Goal: Information Seeking & Learning: Learn about a topic

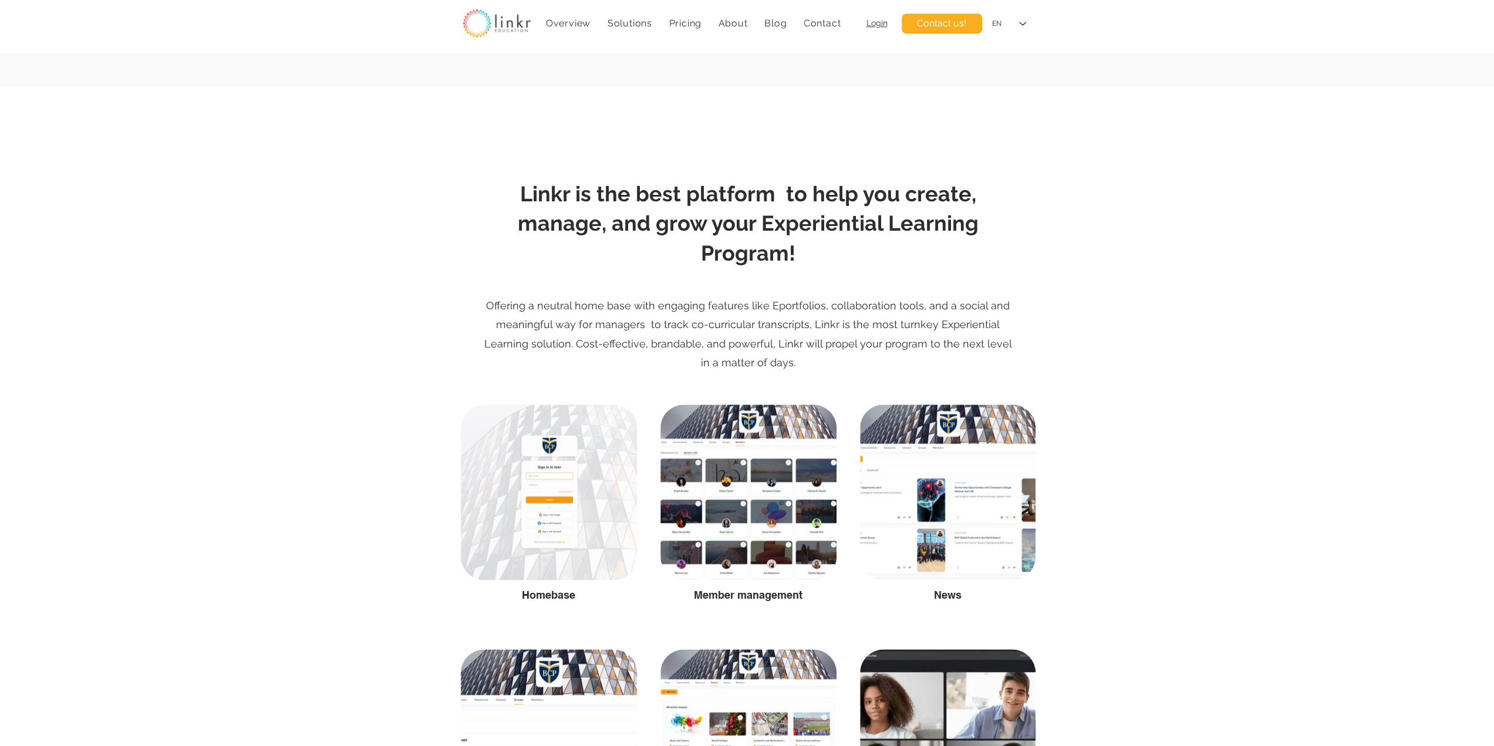
scroll to position [978, 0]
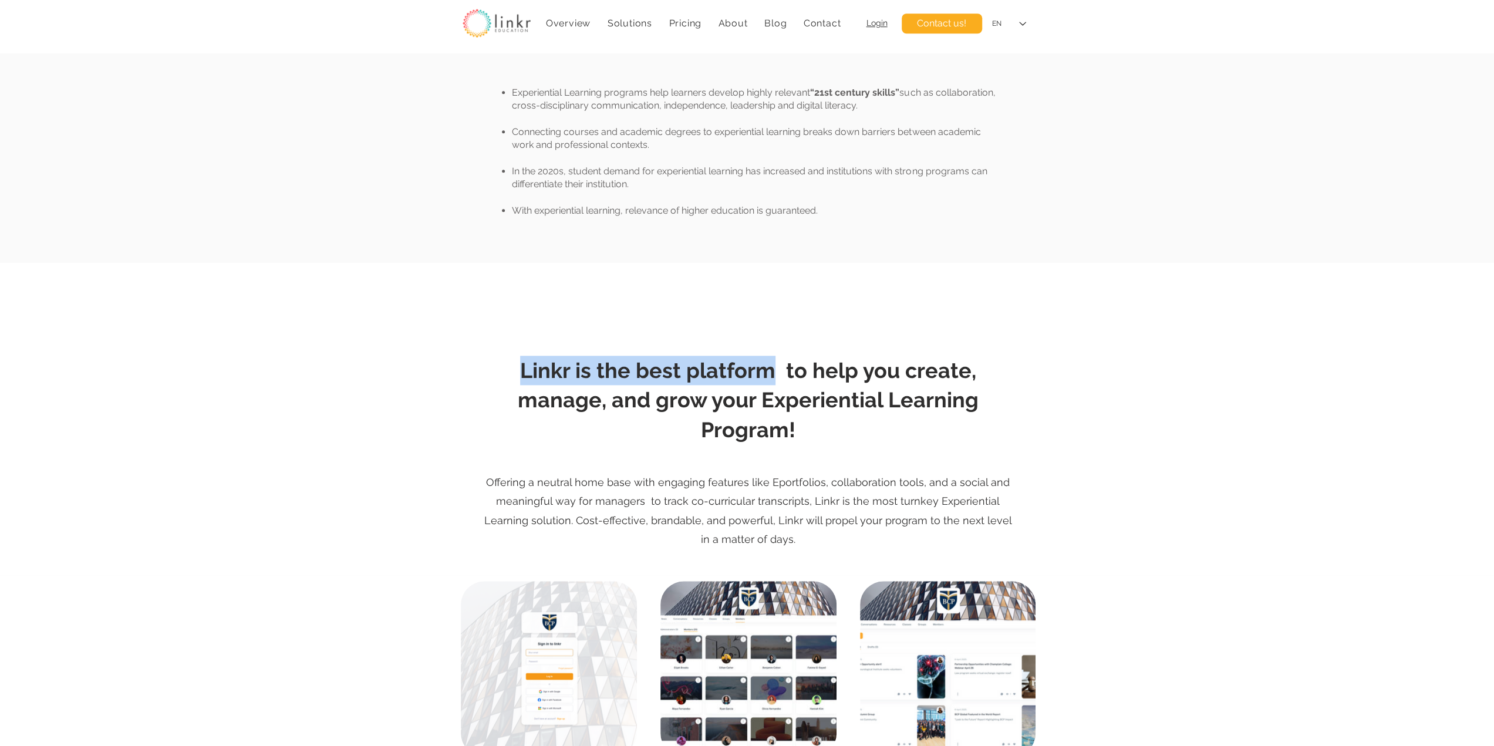
drag, startPoint x: 731, startPoint y: 369, endPoint x: 468, endPoint y: 371, distance: 262.9
click at [468, 371] on section "Linkr is the best platform to help you create, manage, and grow your Experienti…" at bounding box center [747, 419] width 1494 height 312
copy section "Linkr is the best platform"
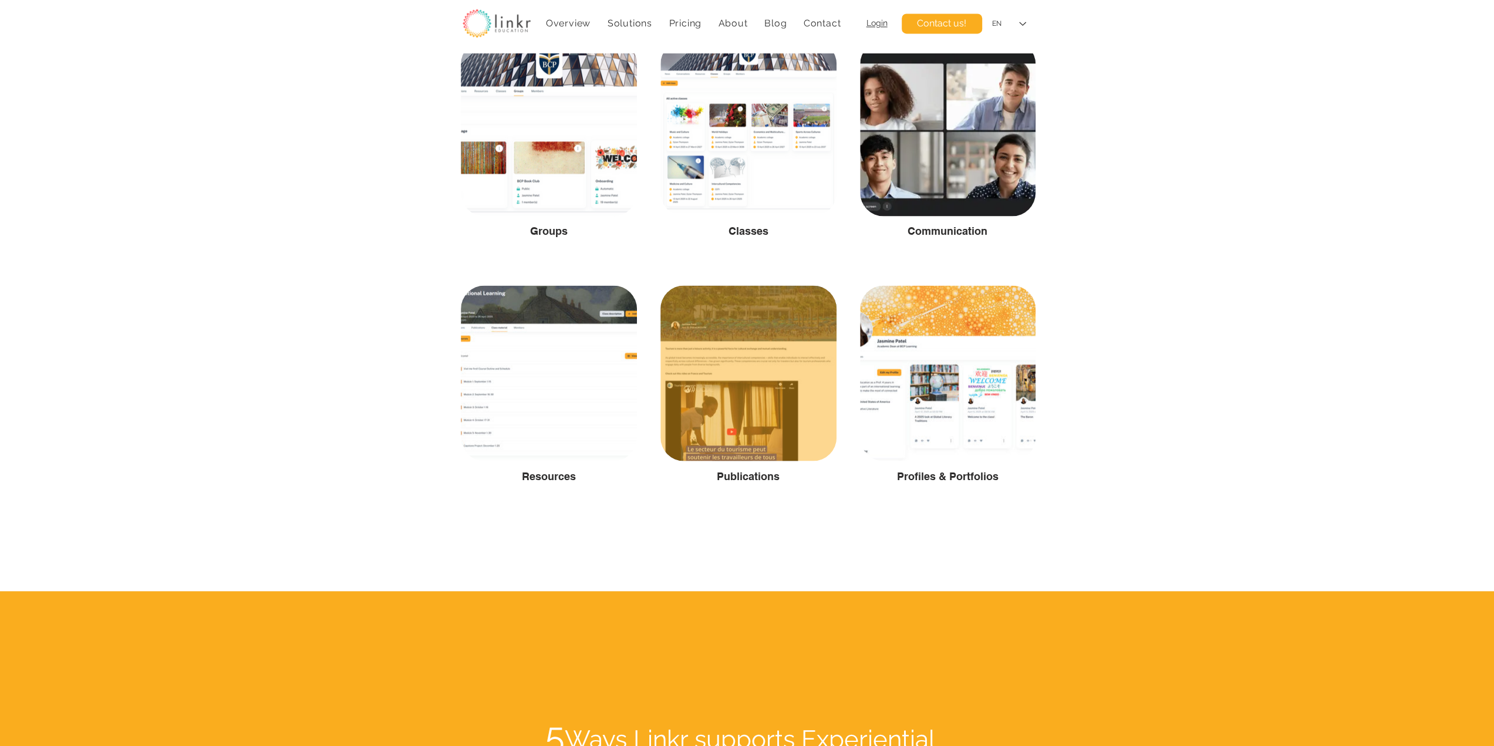
scroll to position [1956, 0]
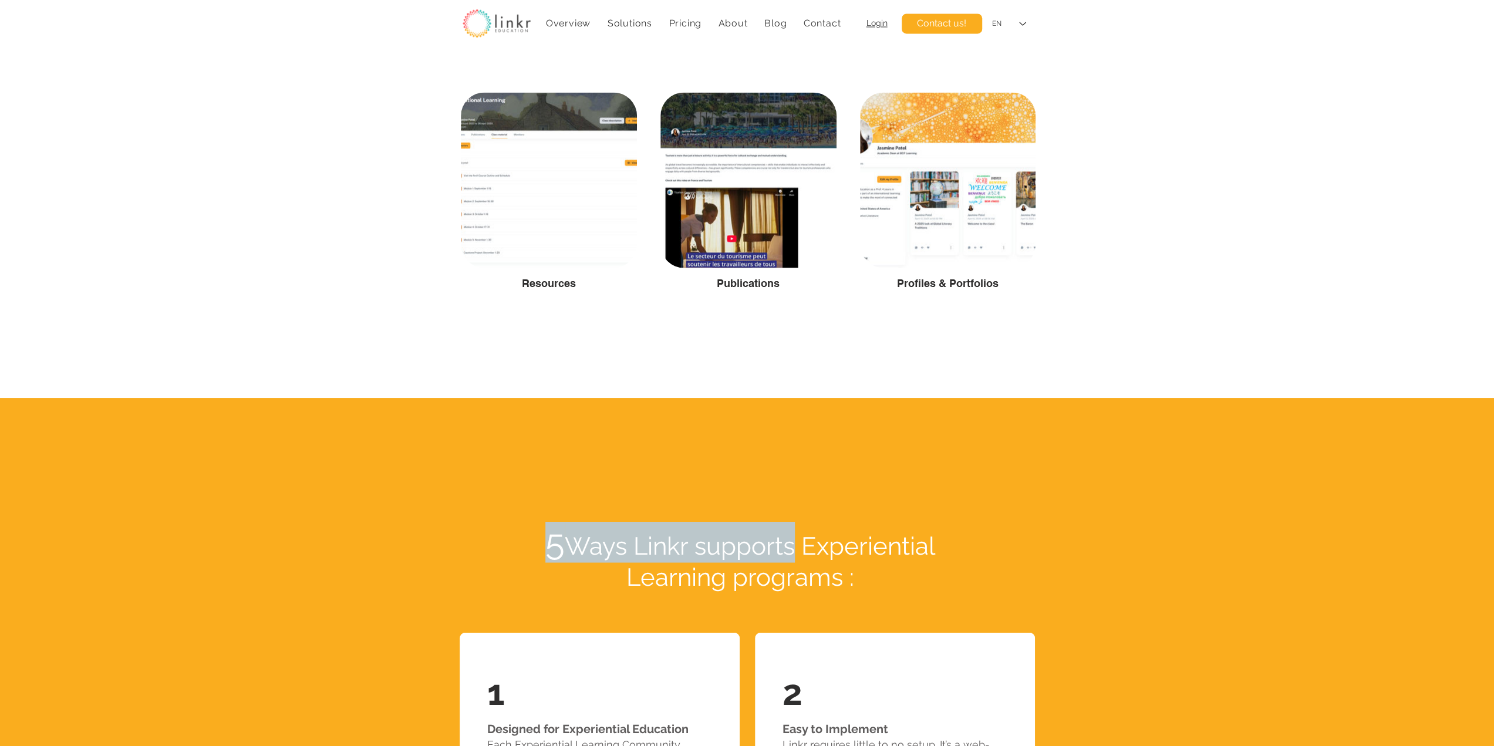
drag, startPoint x: 793, startPoint y: 548, endPoint x: 546, endPoint y: 542, distance: 247.7
click at [546, 542] on span "5 Ways Linkr supports Experiential Learning programs :" at bounding box center [740, 561] width 390 height 60
copy span "5 Ways Linkr supports"
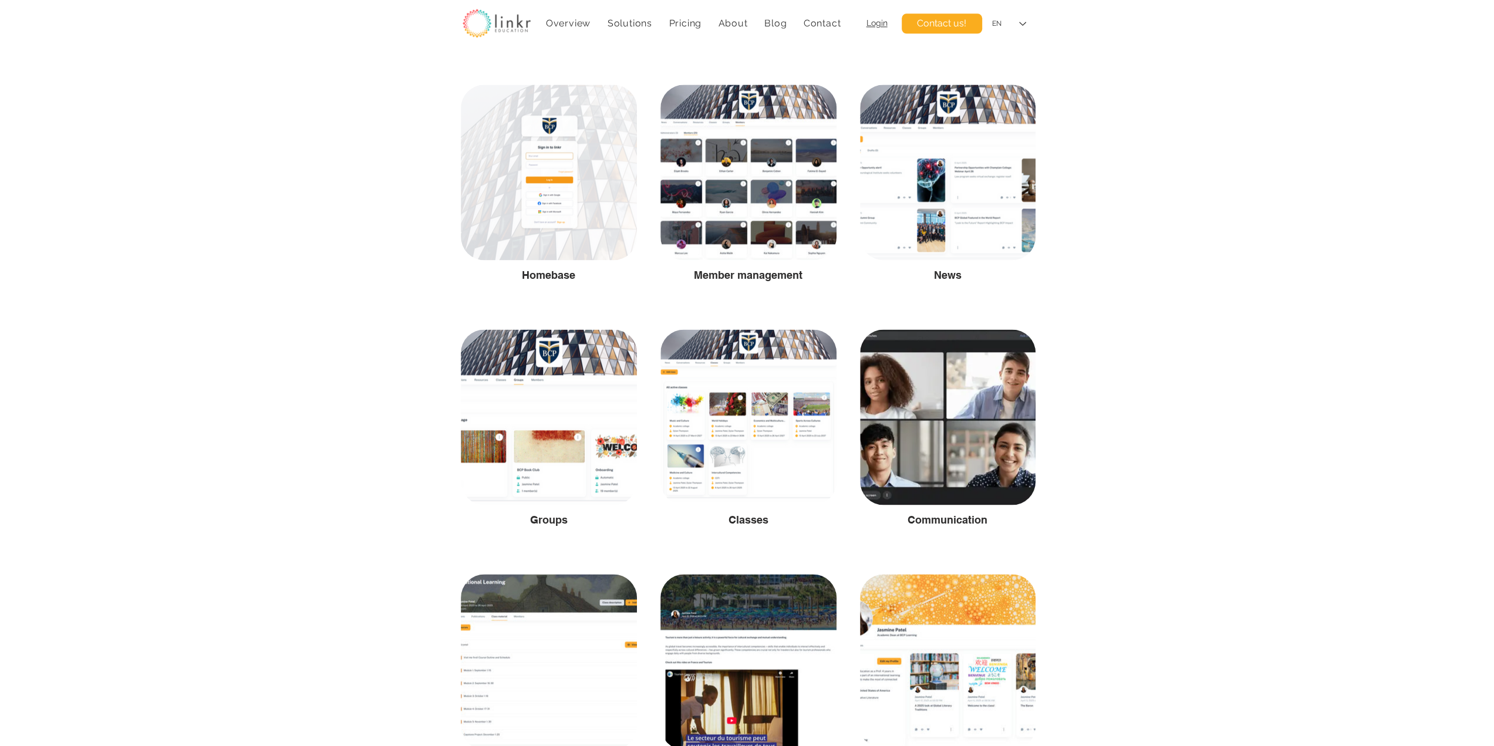
scroll to position [1467, 0]
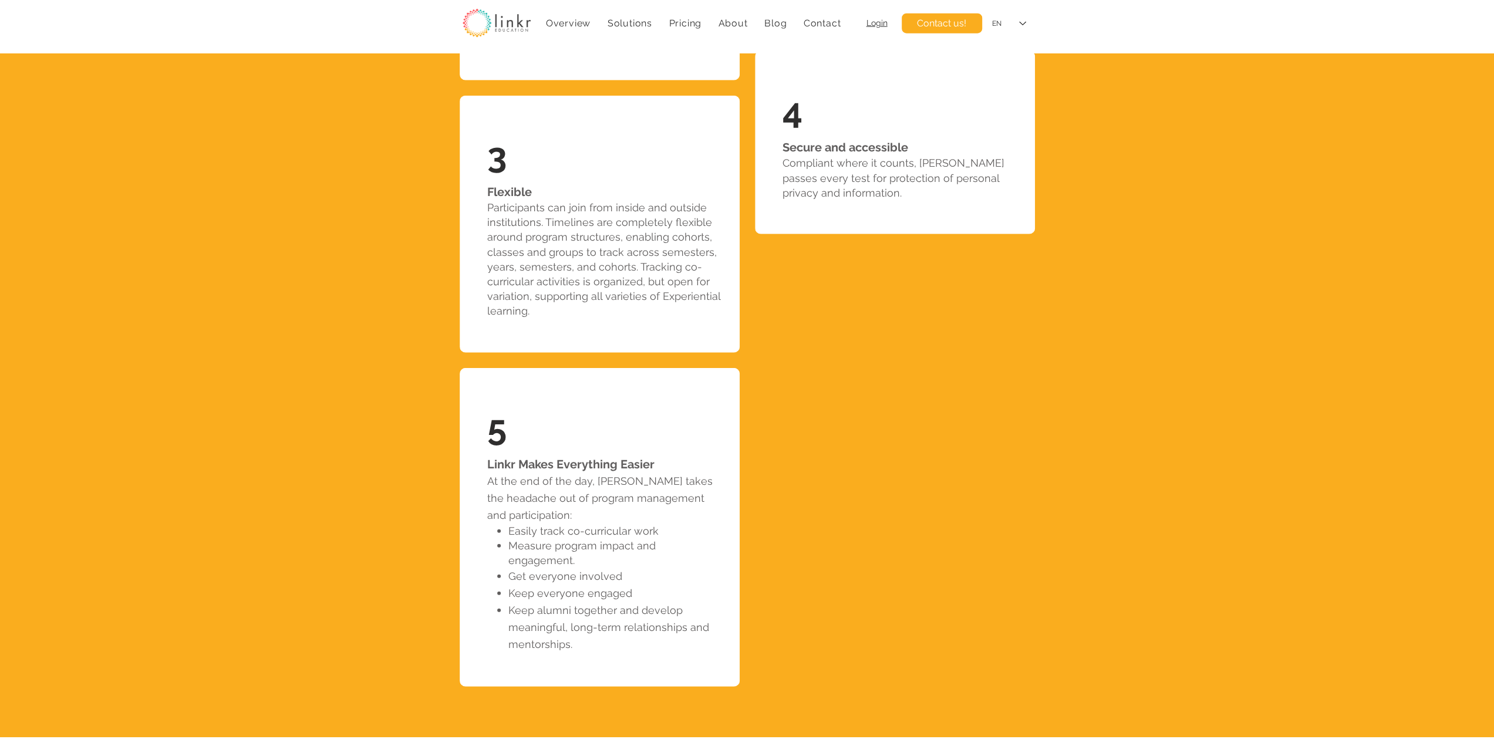
scroll to position [2320, 0]
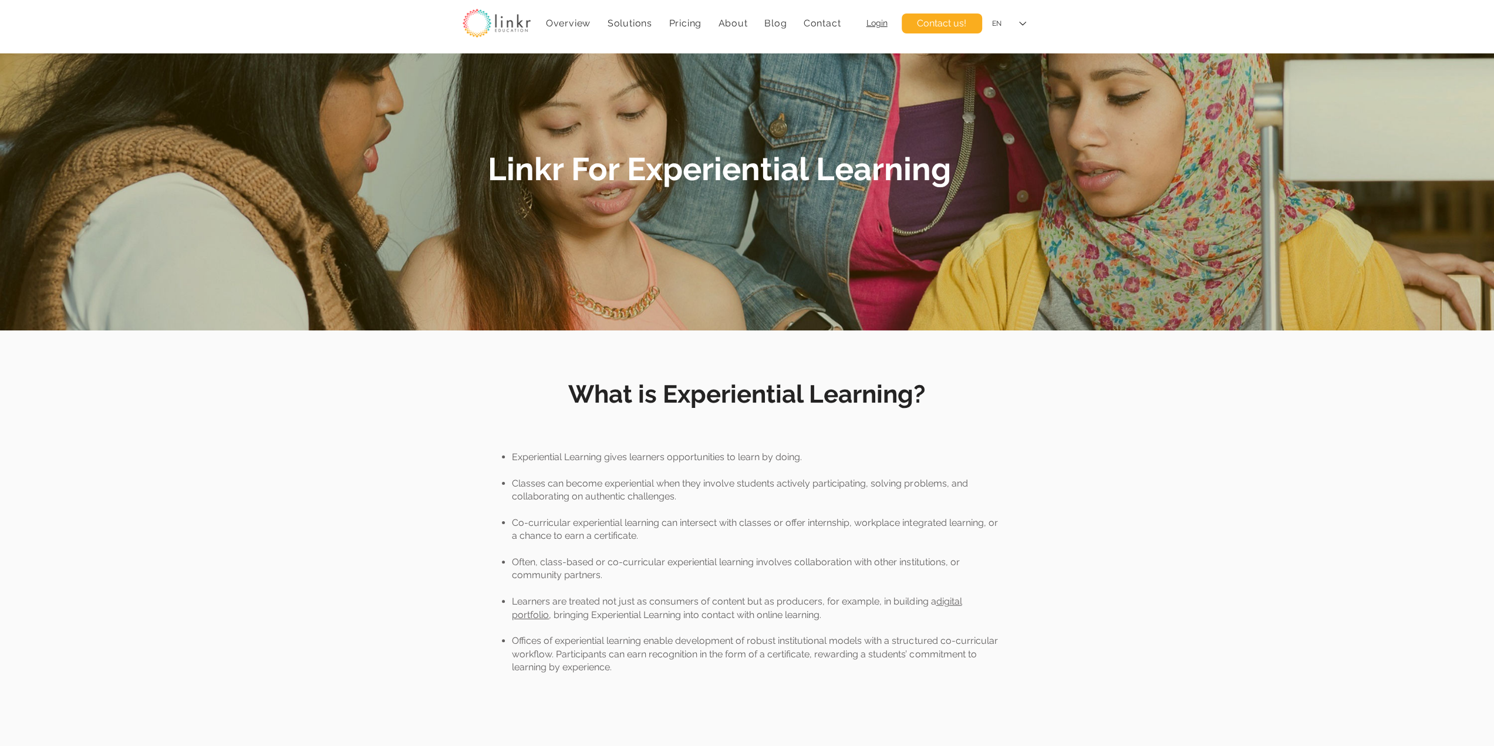
click at [1238, 494] on div at bounding box center [747, 522] width 1494 height 385
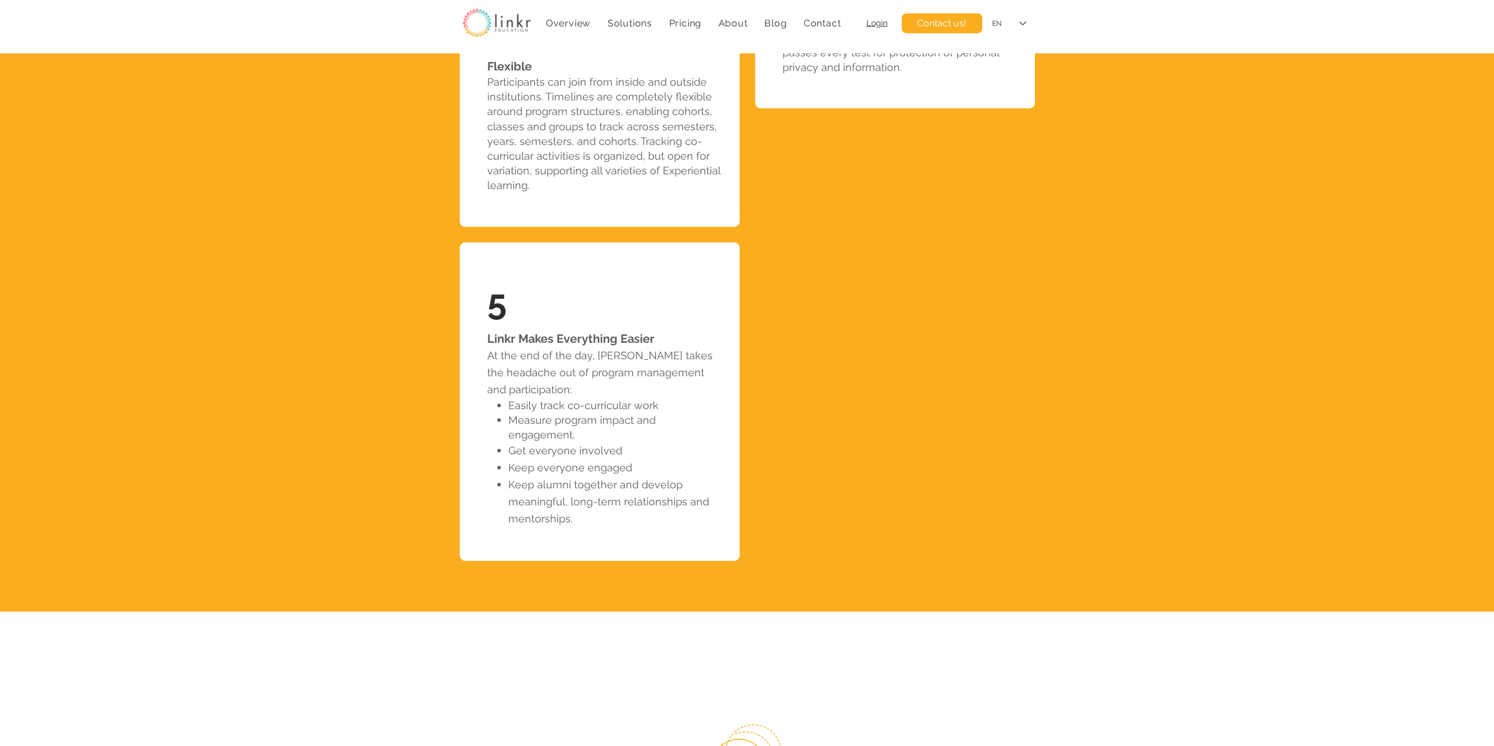
scroll to position [2738, 0]
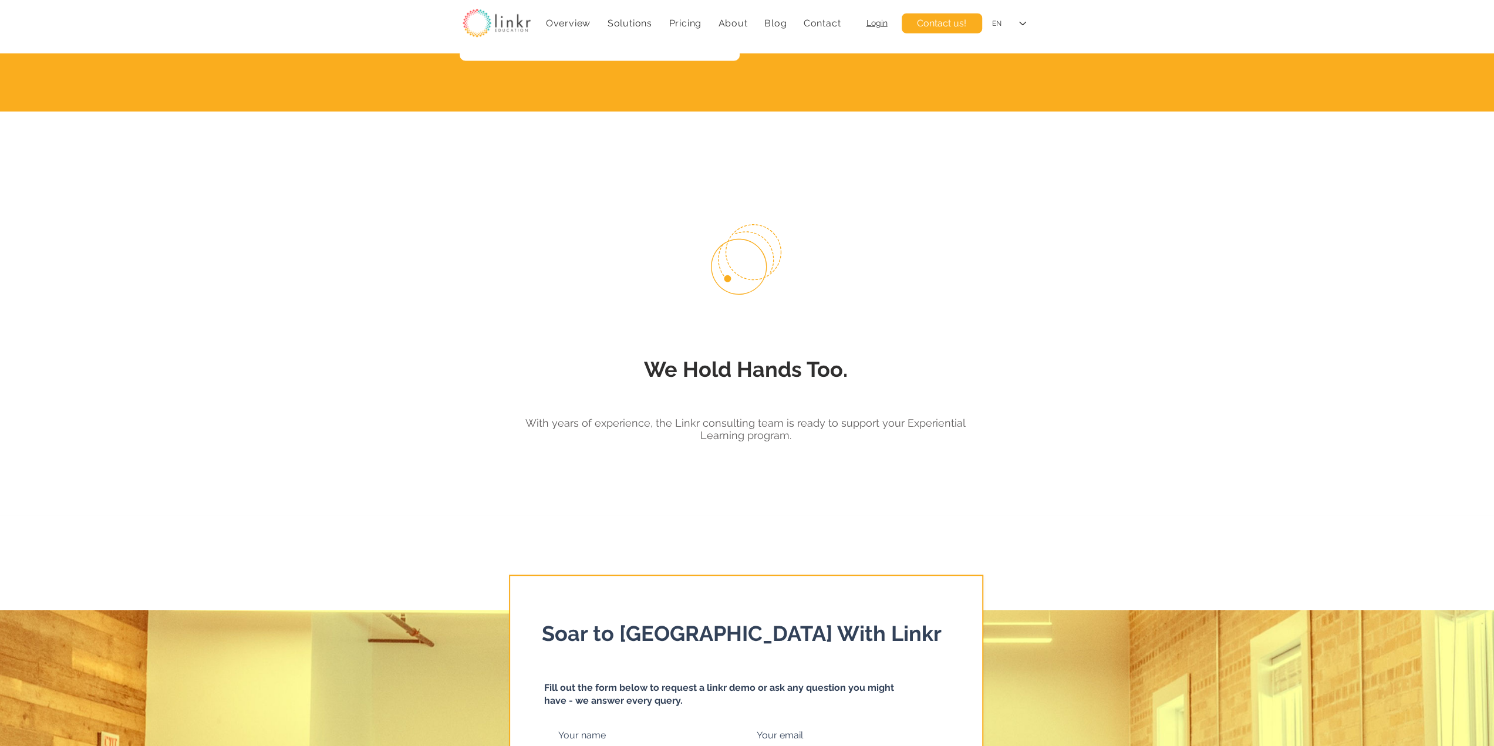
scroll to position [3423, 0]
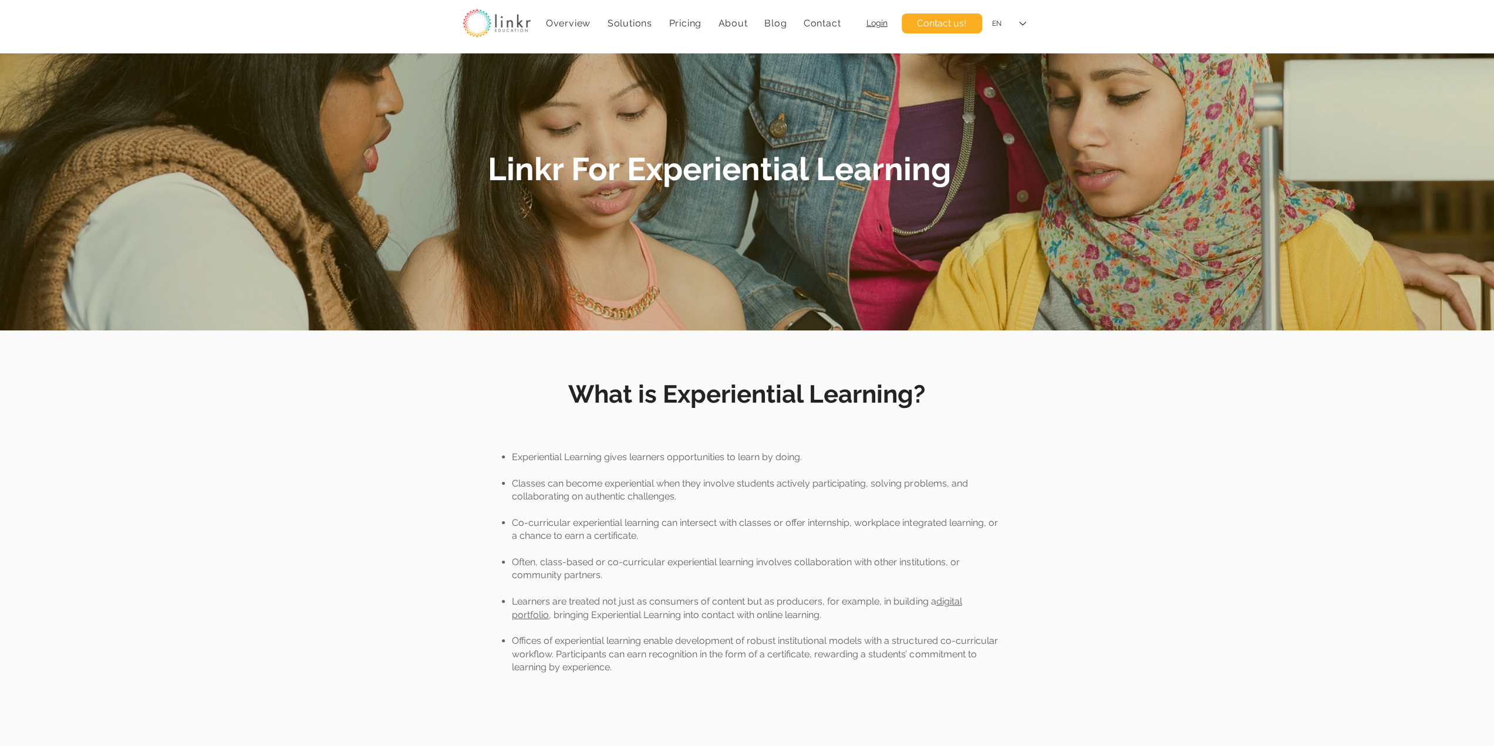
drag, startPoint x: 309, startPoint y: 35, endPoint x: 246, endPoint y: 1, distance: 70.9
click at [309, 35] on div "Overview Solutions Experiential Learning COIL Virtual Exchange Digital Portfoli…" at bounding box center [747, 26] width 1494 height 53
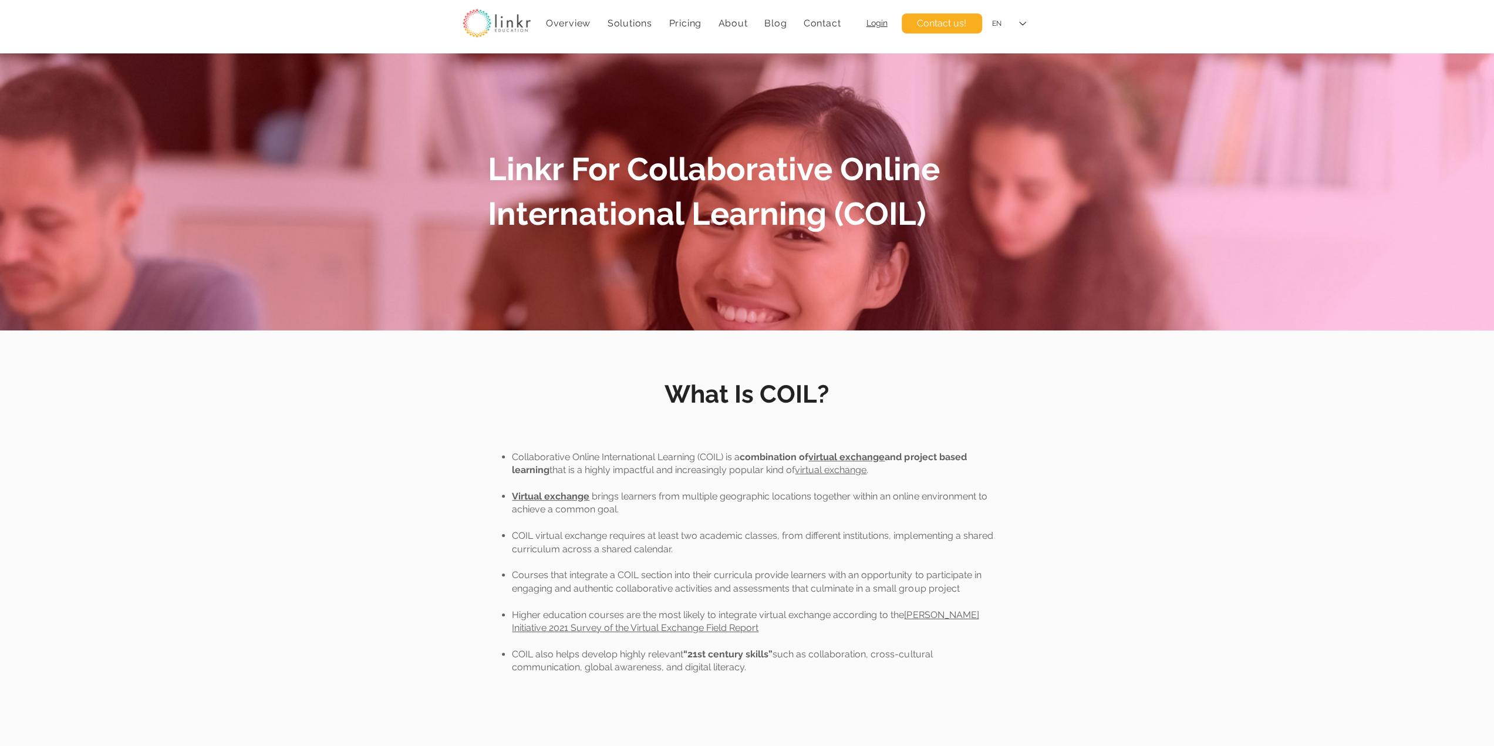
click at [545, 498] on link "Virtual exchange" at bounding box center [550, 496] width 77 height 11
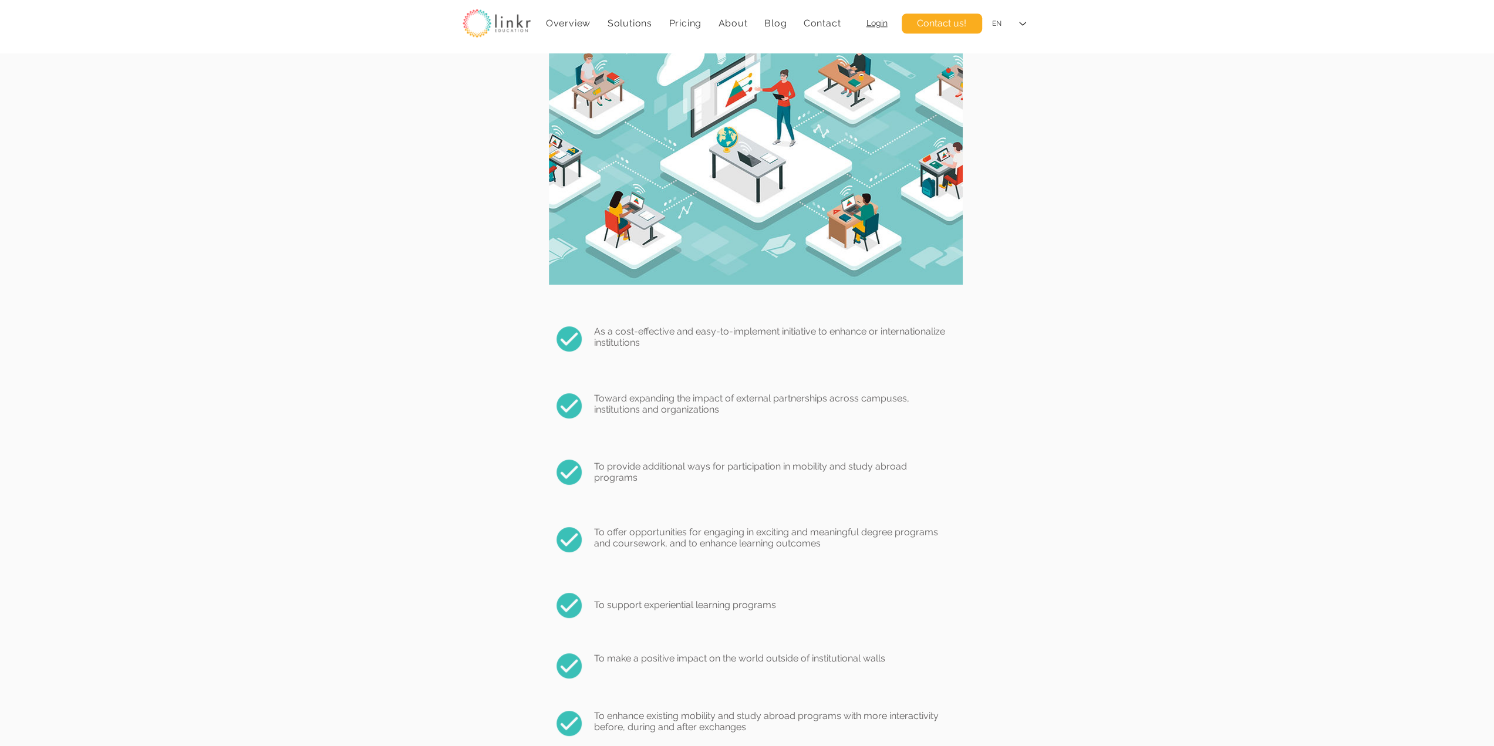
scroll to position [1174, 0]
